Goal: Task Accomplishment & Management: Use online tool/utility

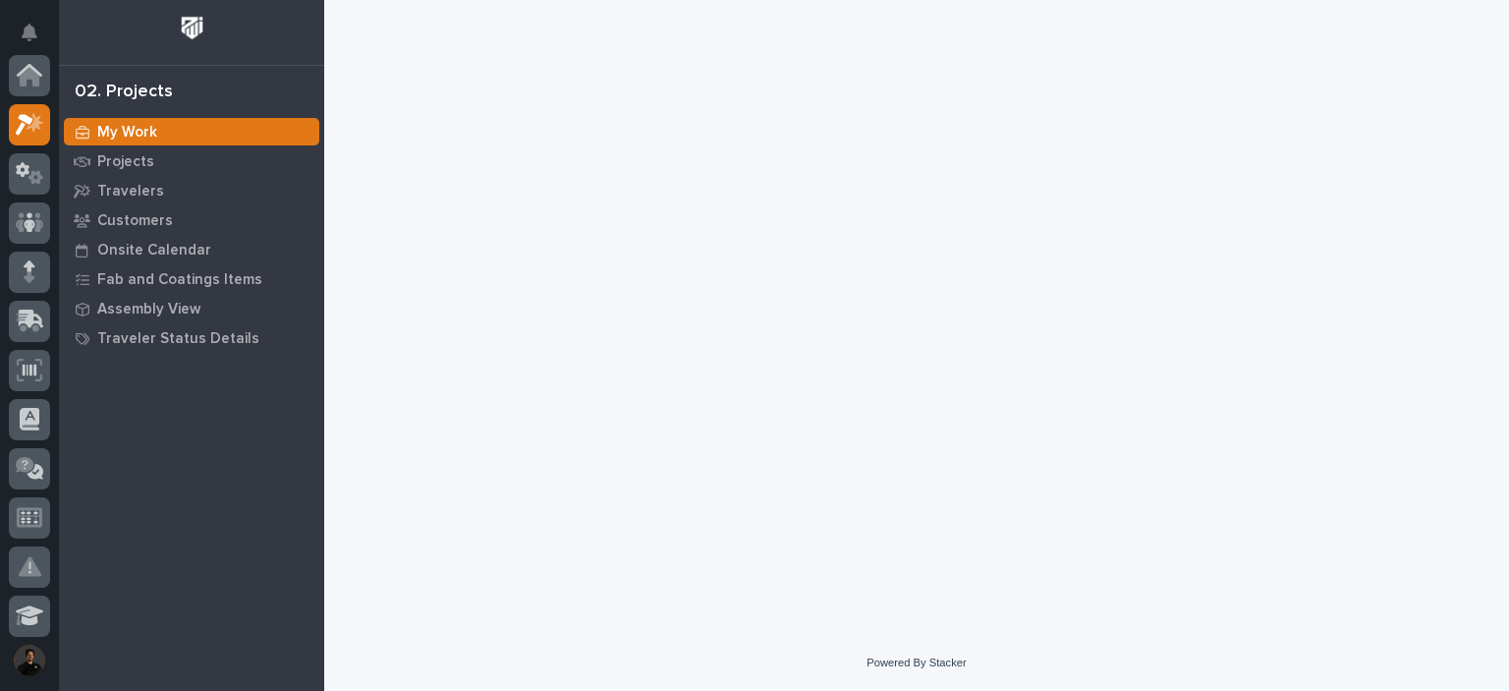
scroll to position [49, 0]
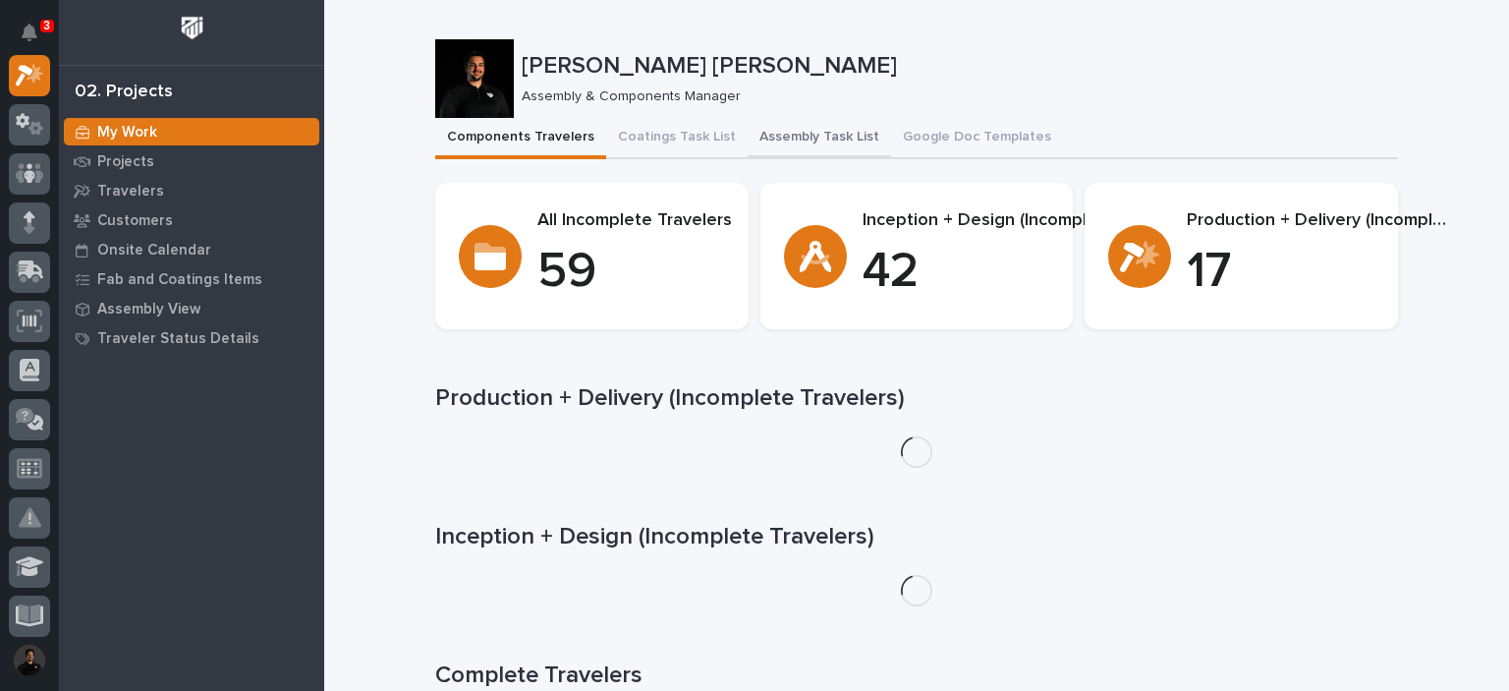
click at [785, 156] on button "Assembly Task List" at bounding box center [819, 138] width 143 height 41
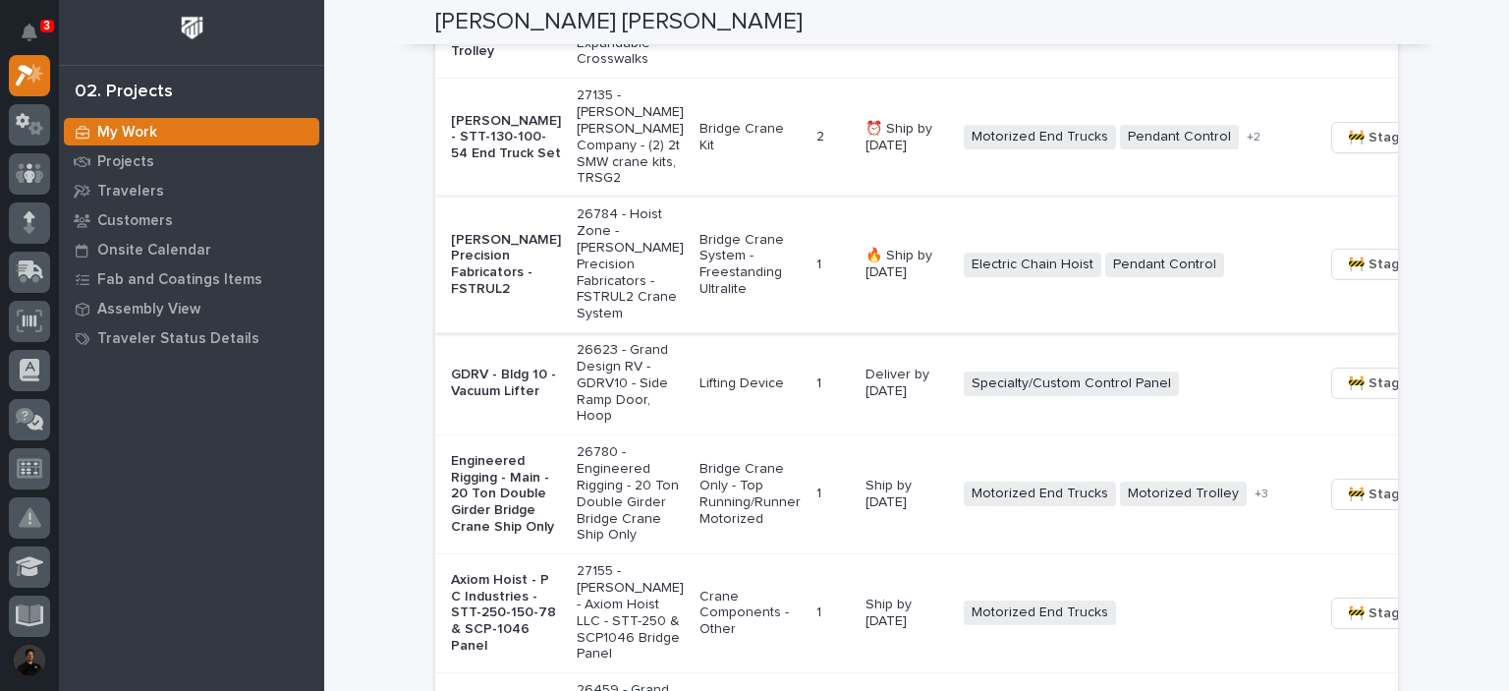
scroll to position [1833, 0]
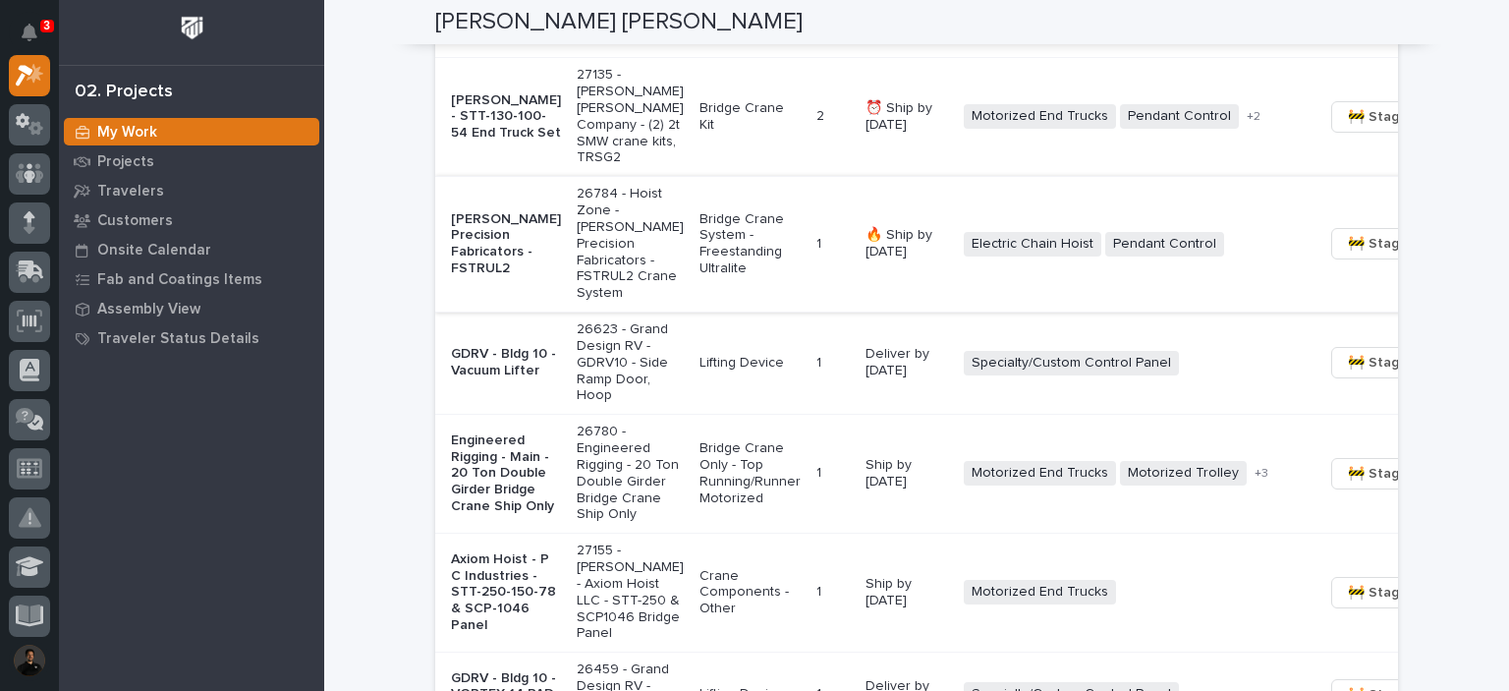
click at [1348, 255] on span "🚧 Staging →" at bounding box center [1389, 244] width 82 height 24
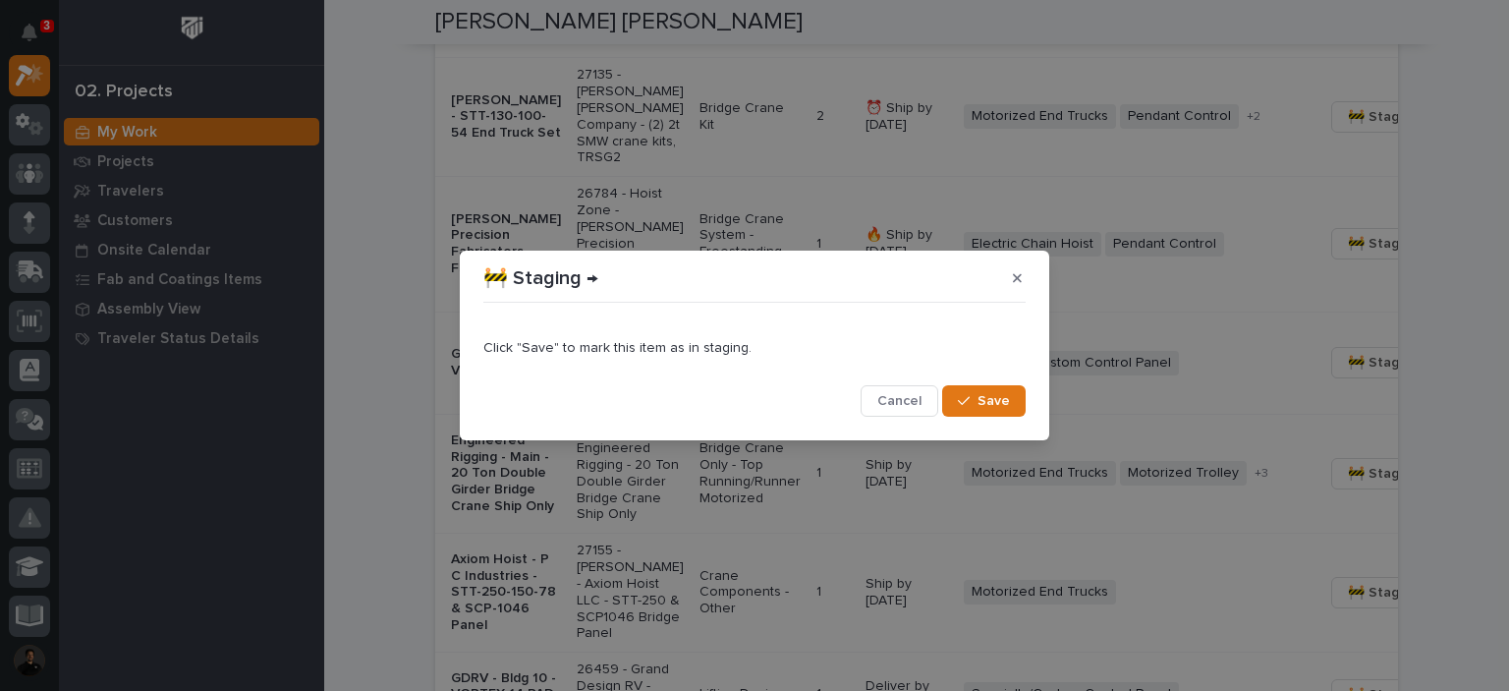
click at [960, 393] on button "Save" at bounding box center [983, 400] width 83 height 31
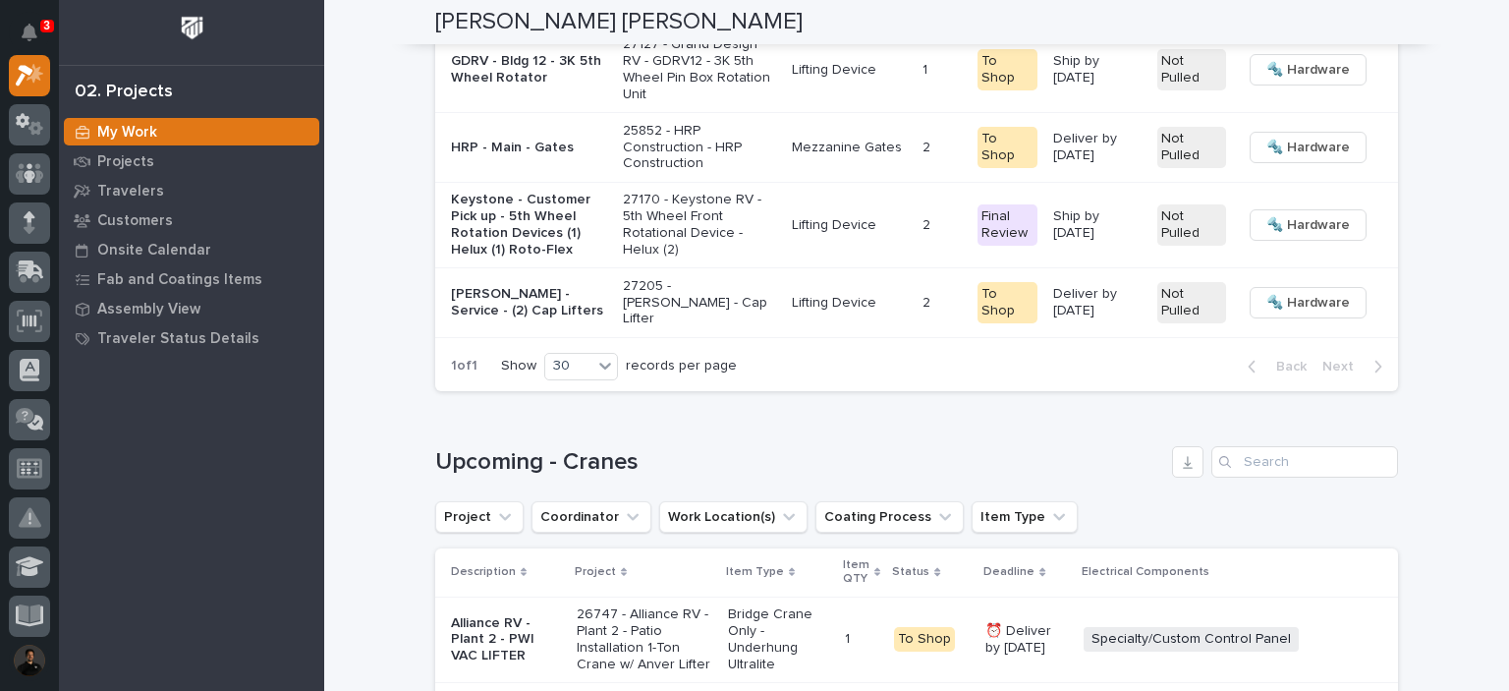
scroll to position [3676, 0]
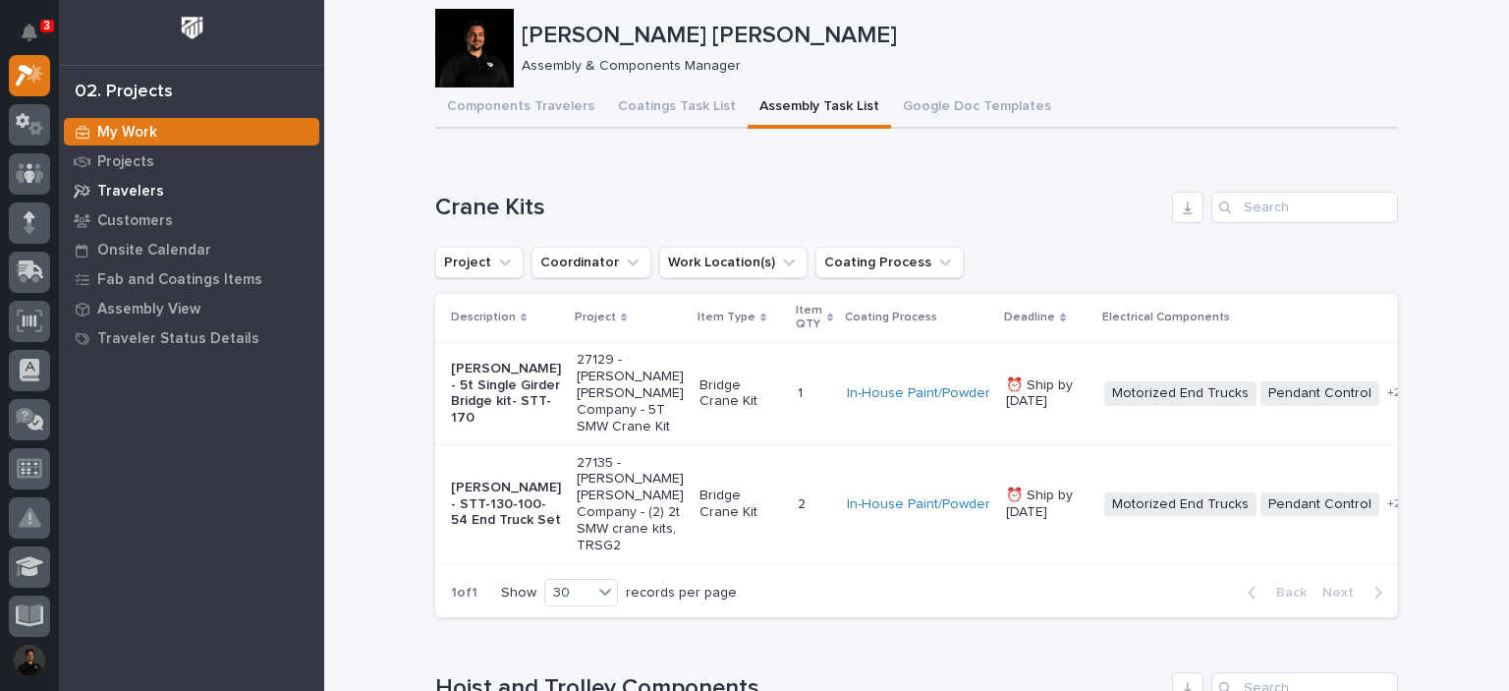
scroll to position [29, 0]
click at [217, 288] on p "Fab and Coatings Items" at bounding box center [179, 280] width 165 height 18
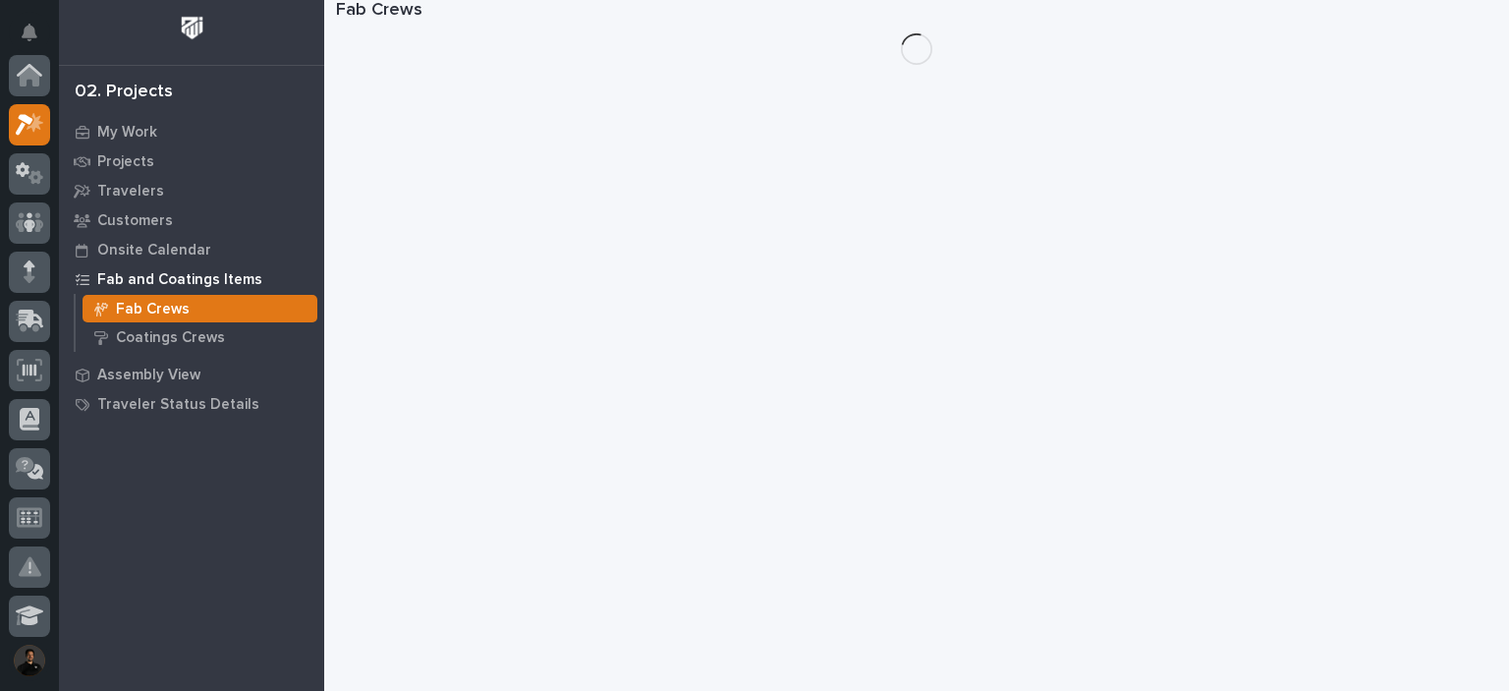
scroll to position [49, 0]
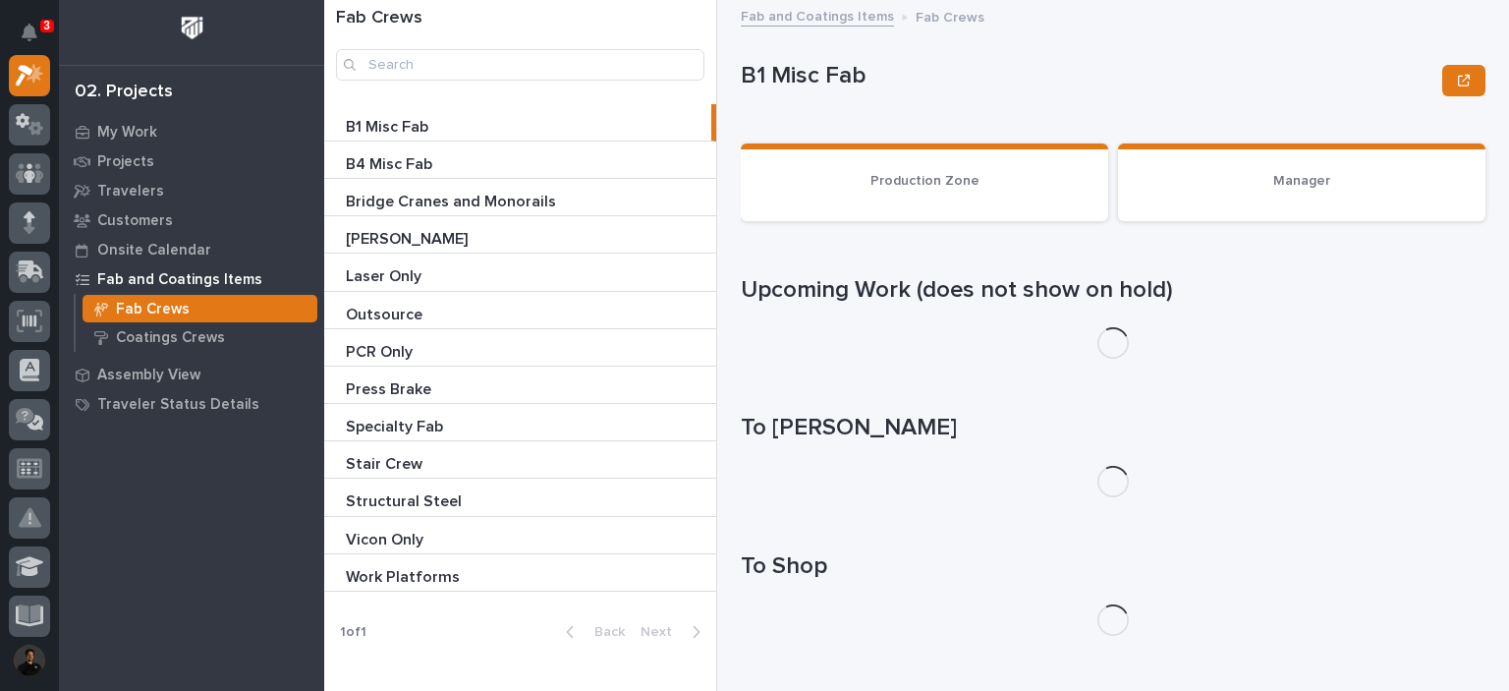
click at [460, 187] on div "Bridge Cranes and Monorails Bridge Cranes and Monorails" at bounding box center [520, 197] width 392 height 36
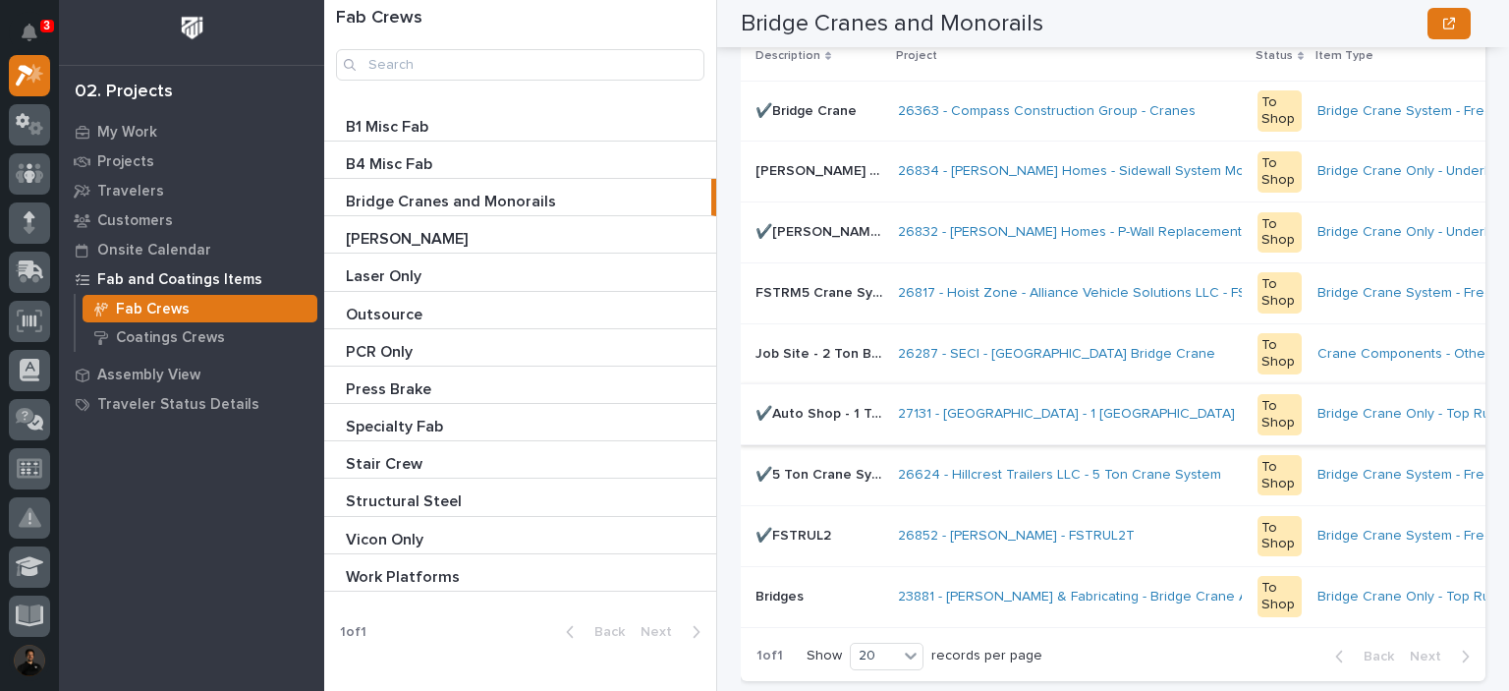
scroll to position [1634, 0]
